Goal: Task Accomplishment & Management: Use online tool/utility

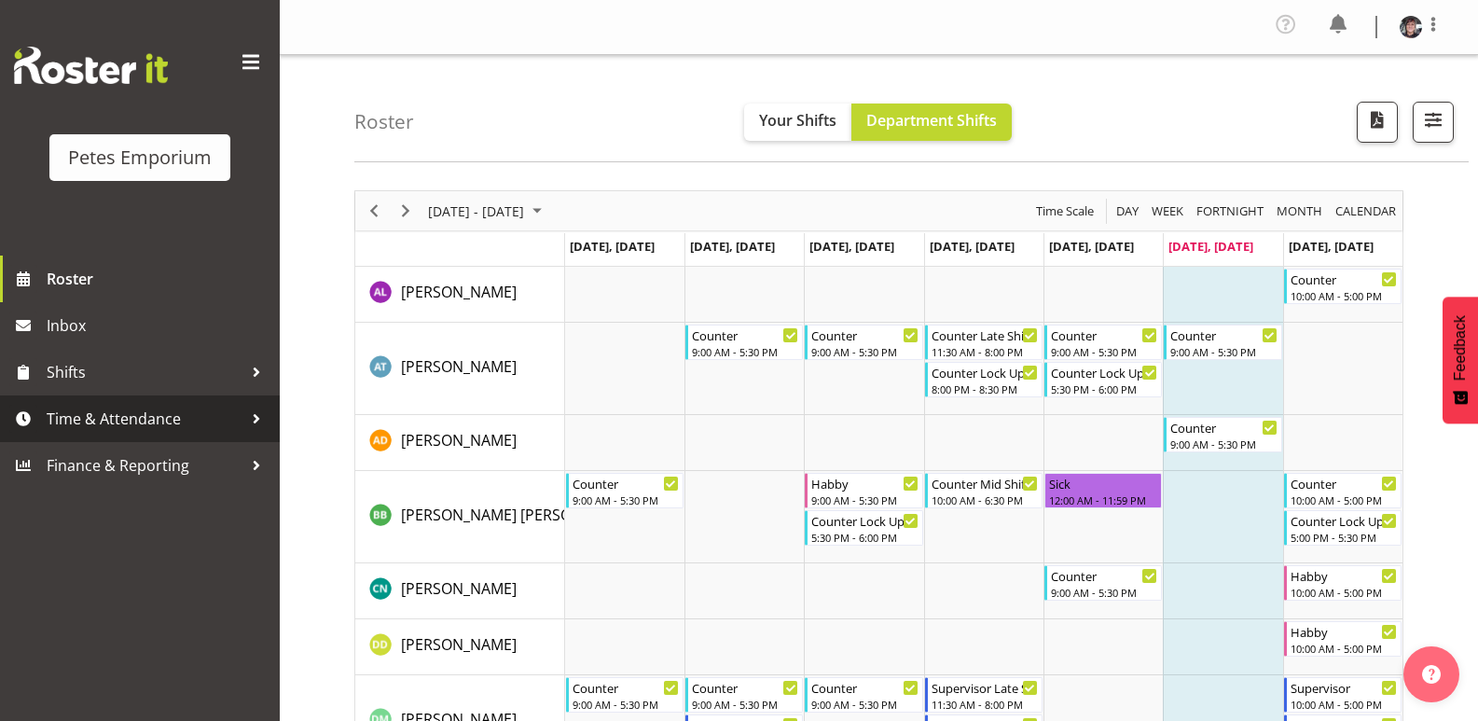
click at [145, 414] on span "Time & Attendance" at bounding box center [145, 419] width 196 height 28
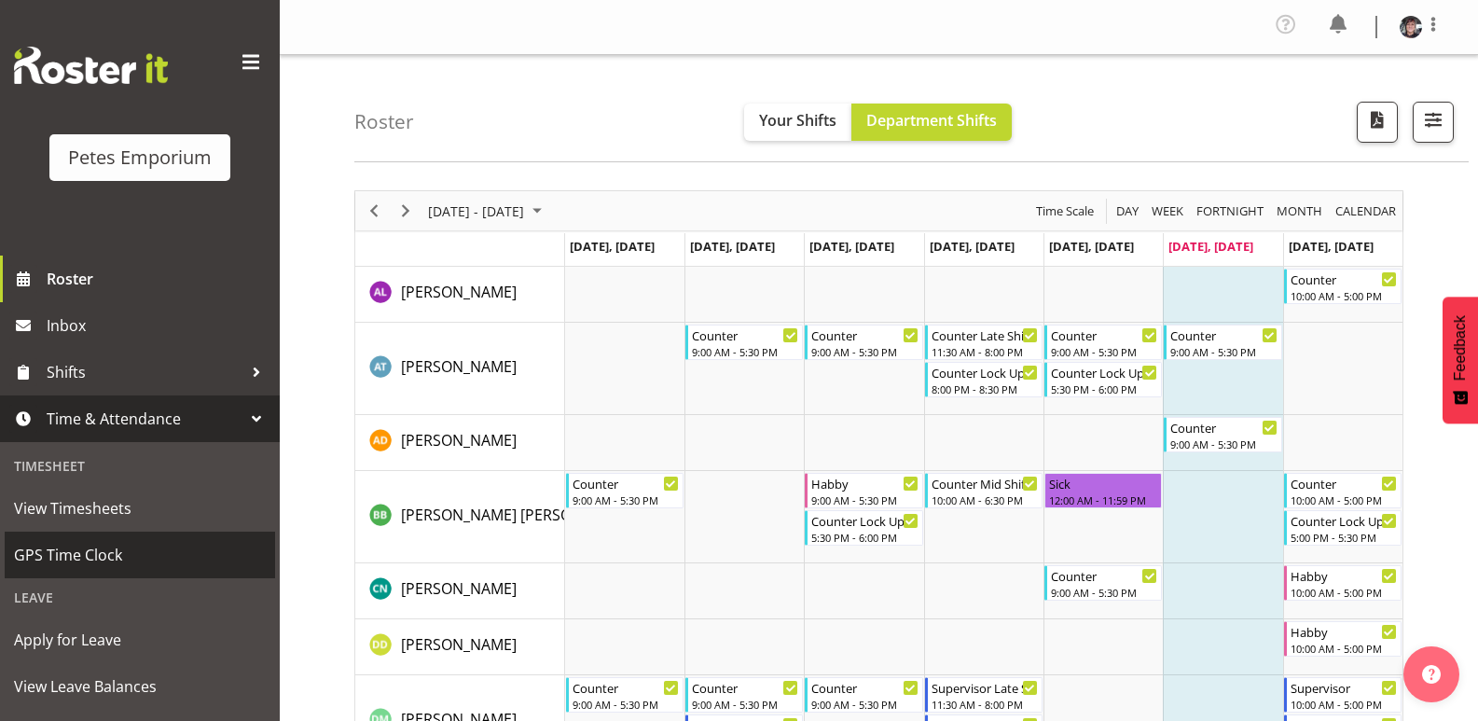
click at [86, 549] on span "GPS Time Clock" at bounding box center [140, 555] width 252 height 28
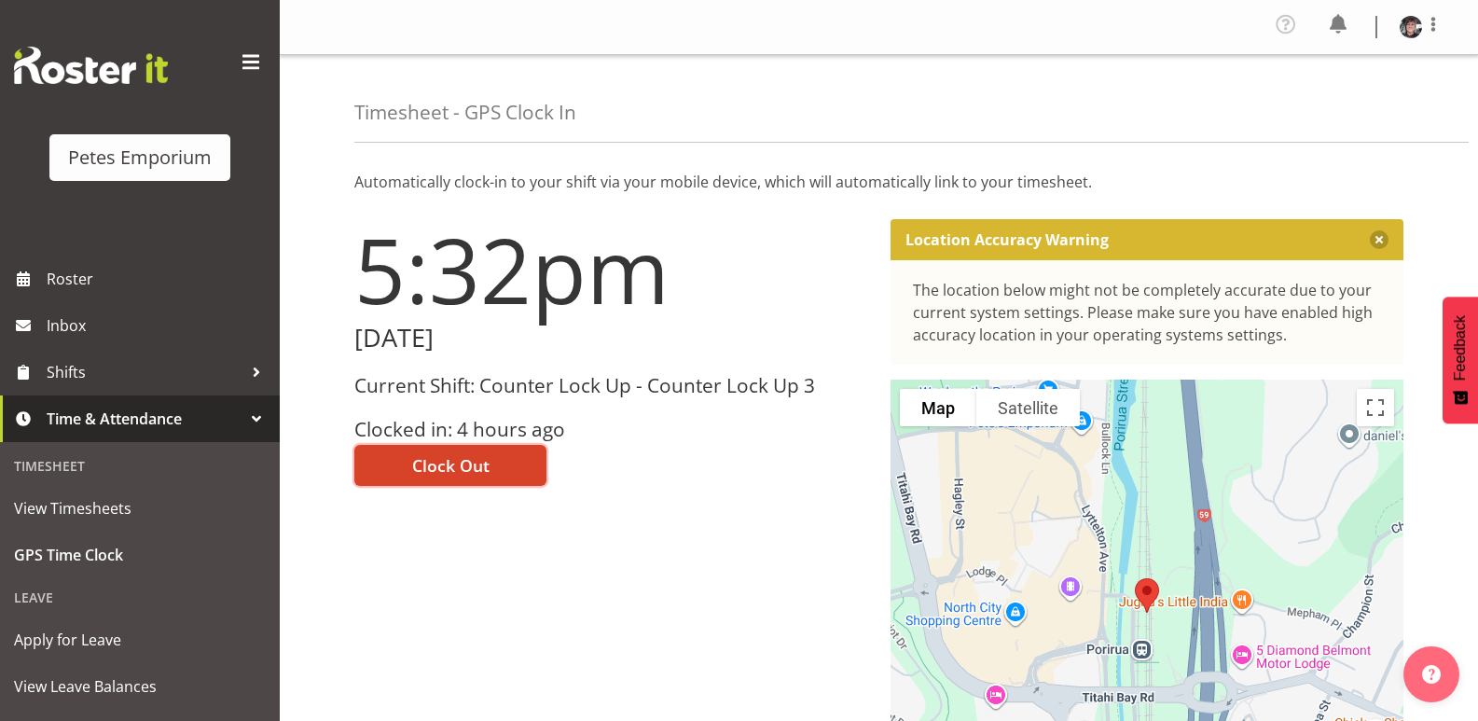
click at [523, 462] on button "Clock Out" at bounding box center [450, 465] width 192 height 41
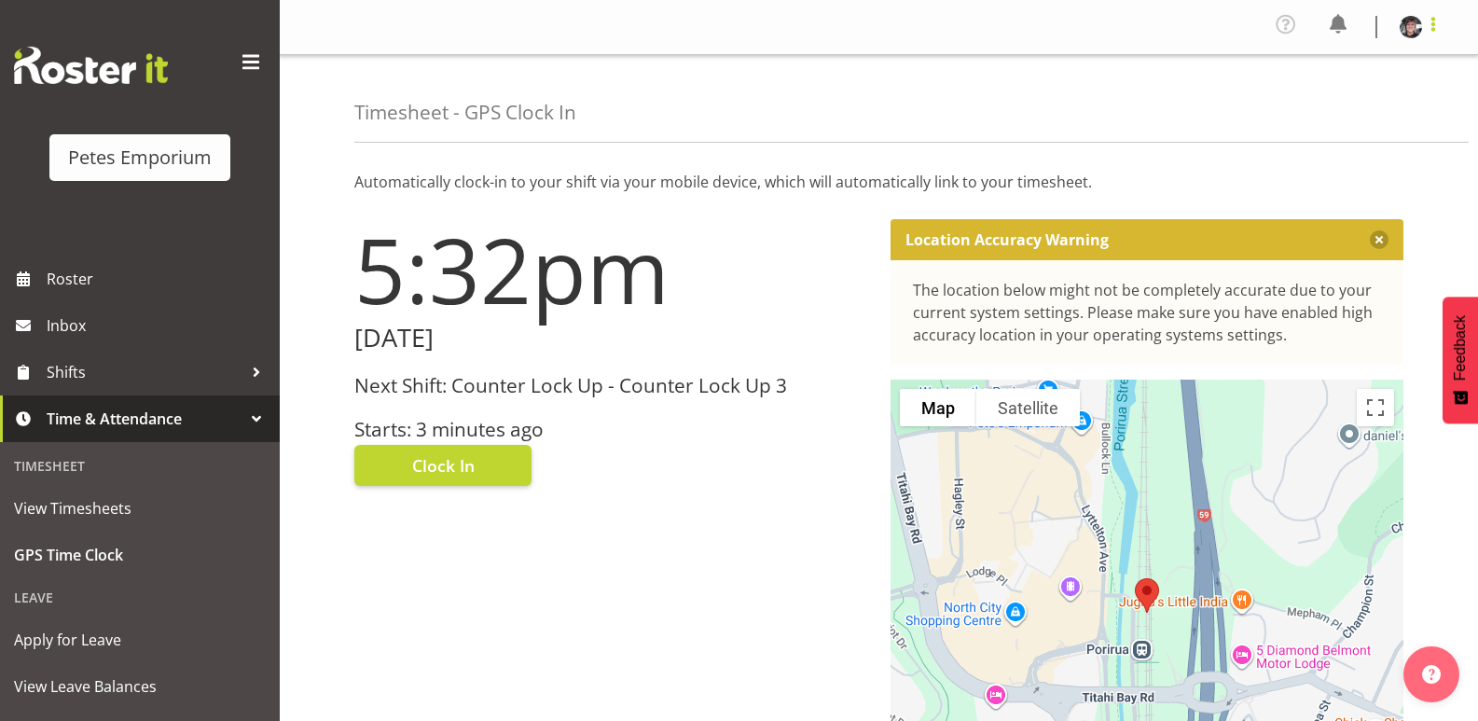
click at [1433, 28] on span at bounding box center [1433, 24] width 22 height 22
click at [1315, 103] on link "Log Out" at bounding box center [1354, 103] width 179 height 34
